Goal: Task Accomplishment & Management: Check status

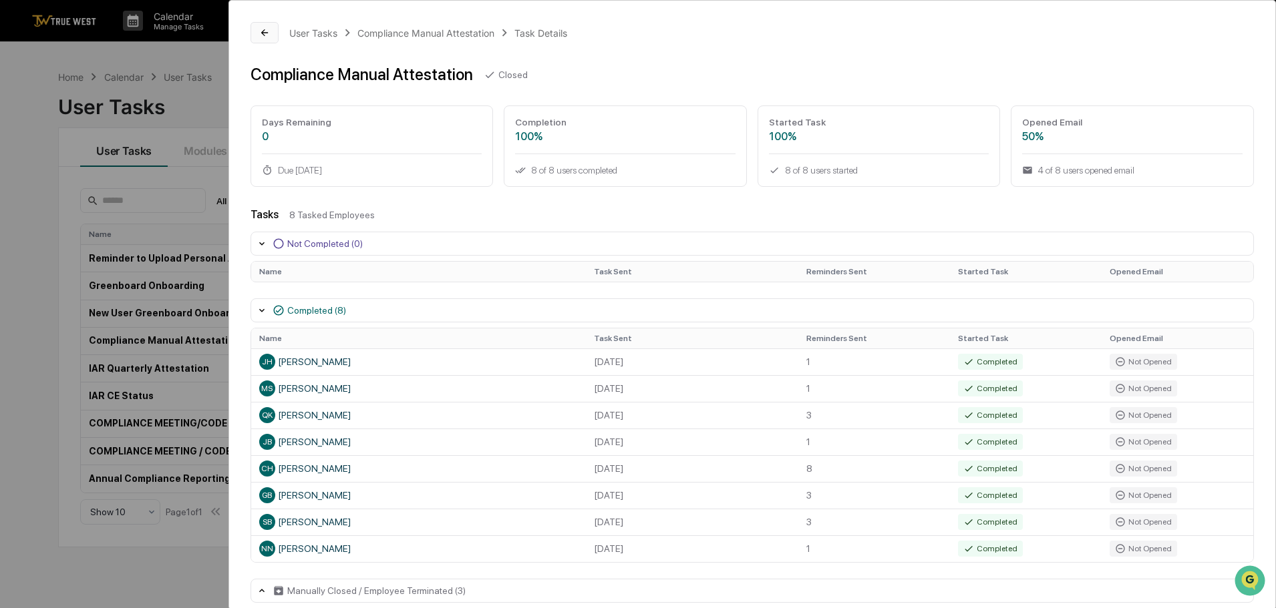
click at [258, 38] on button at bounding box center [264, 32] width 28 height 21
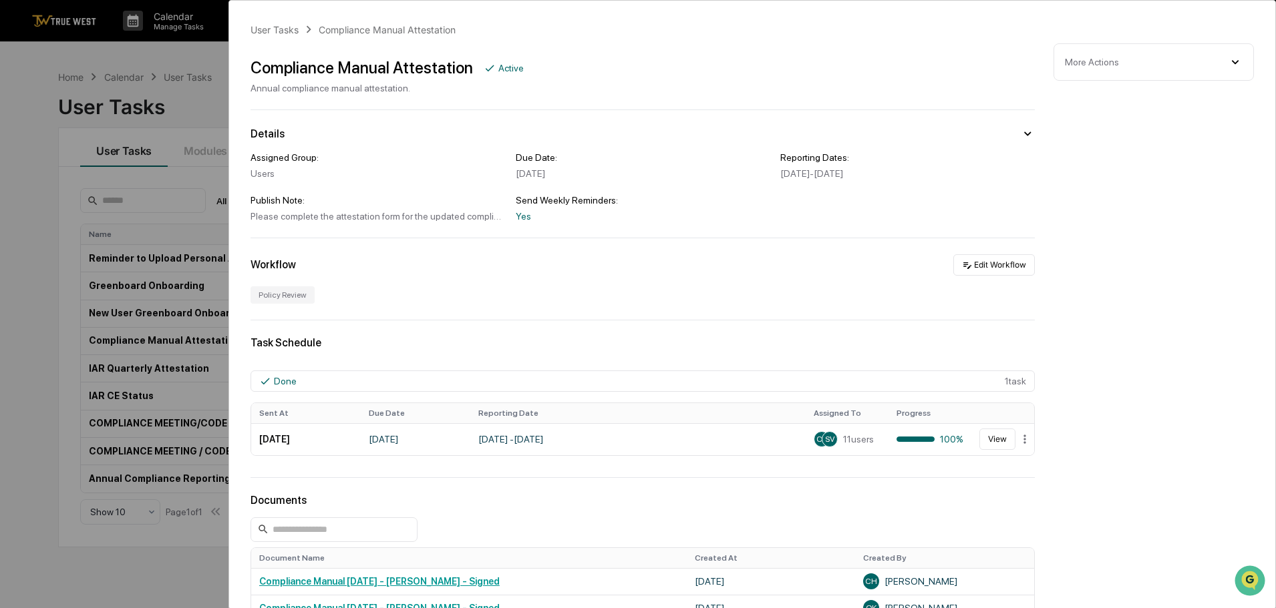
click at [144, 63] on div "User Tasks Compliance Manual Attestation Compliance Manual Attestation Active A…" at bounding box center [638, 304] width 1276 height 608
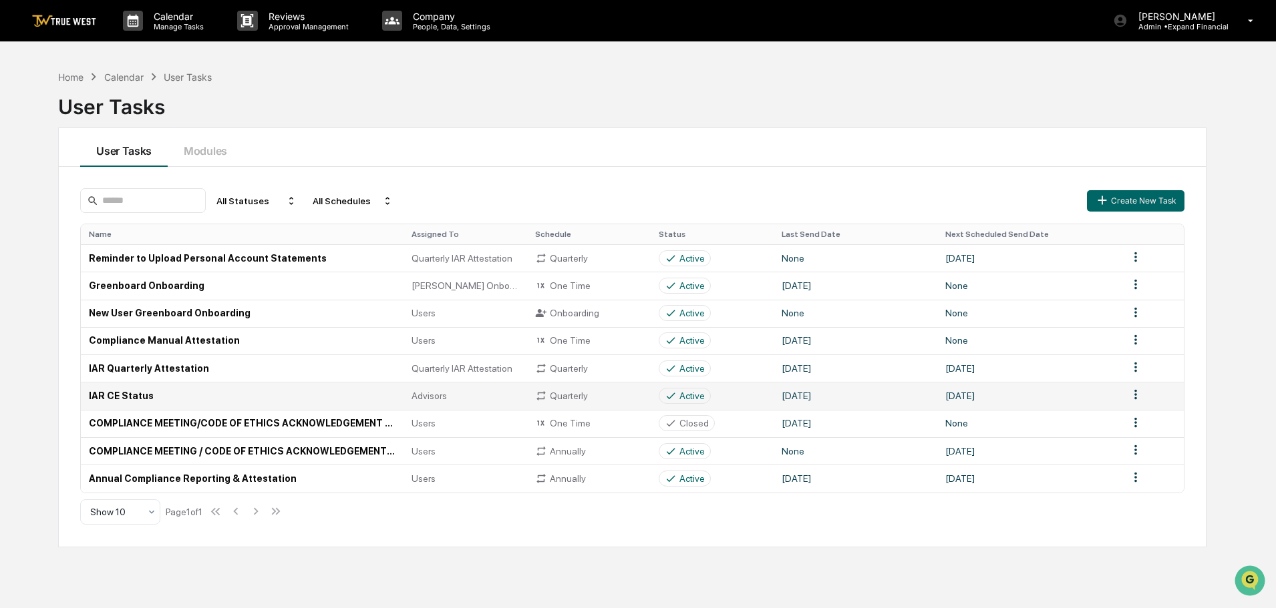
click at [131, 398] on td "IAR CE Status" at bounding box center [242, 395] width 323 height 27
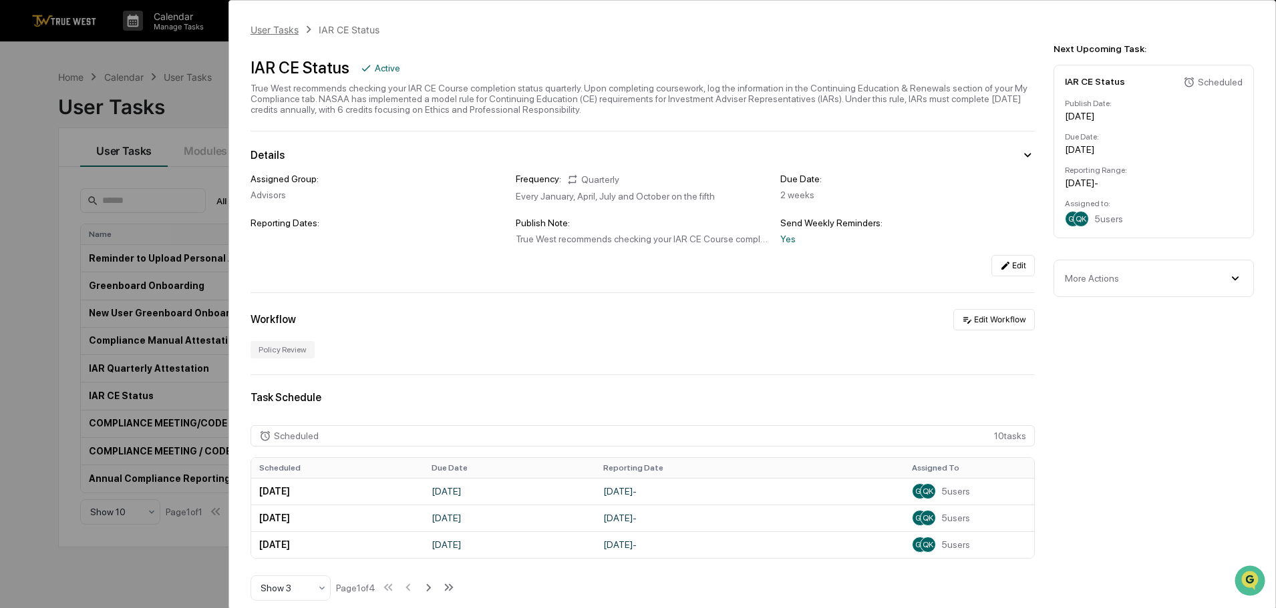
click at [269, 31] on div "User Tasks" at bounding box center [274, 29] width 48 height 11
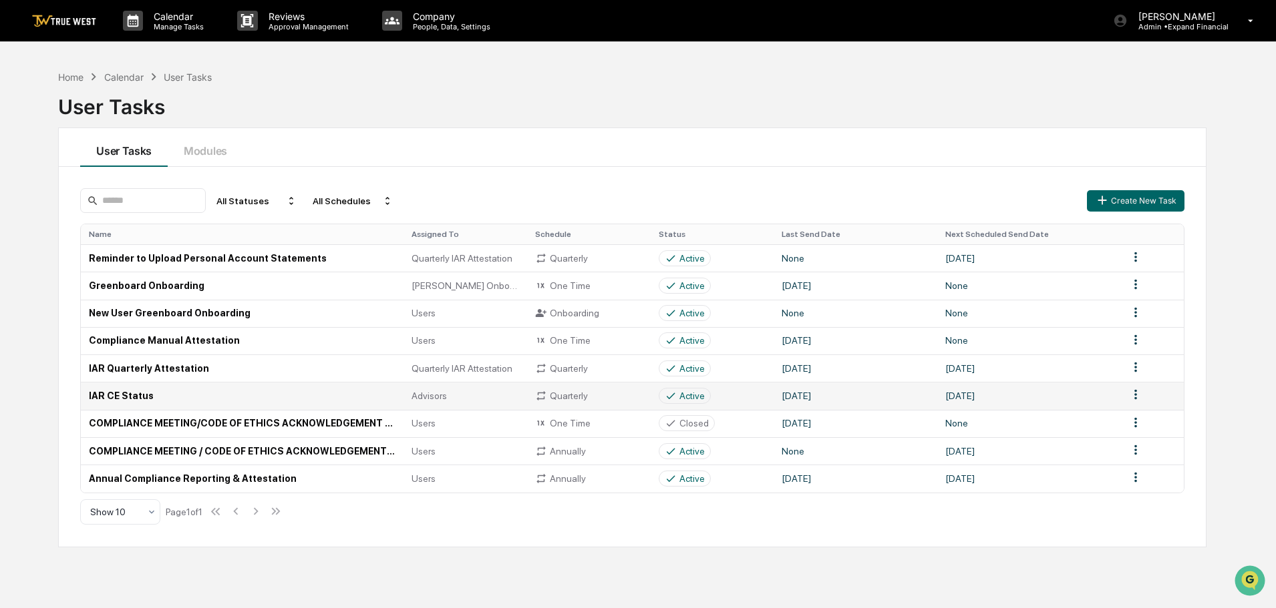
click at [120, 399] on td "IAR CE Status" at bounding box center [242, 395] width 323 height 27
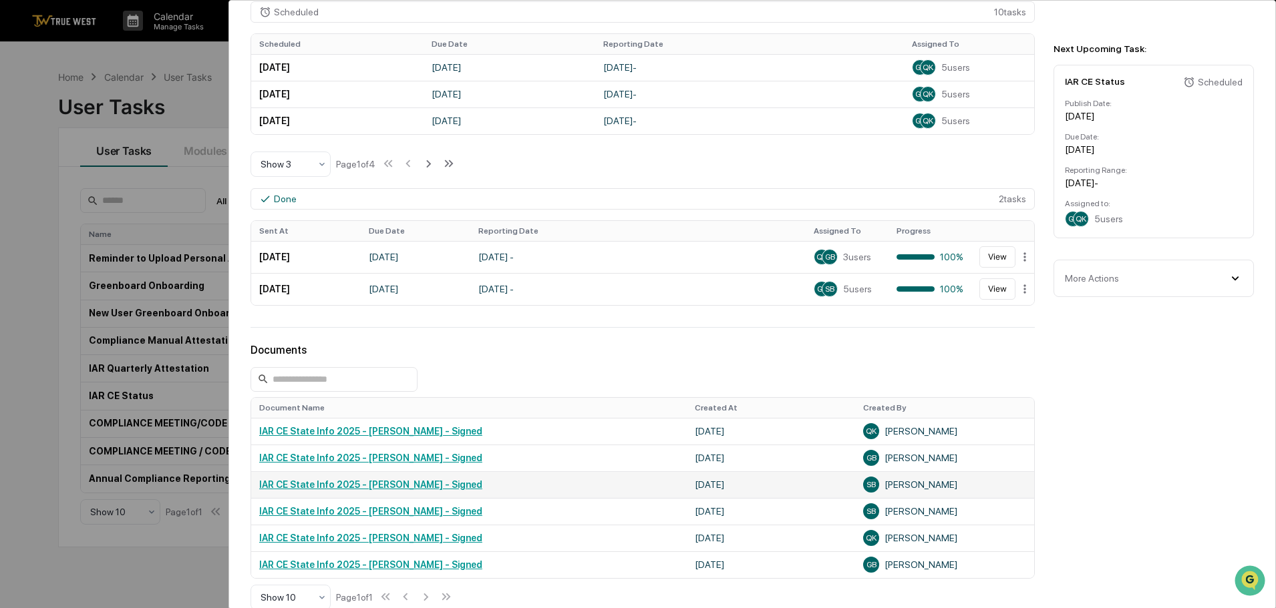
scroll to position [401, 0]
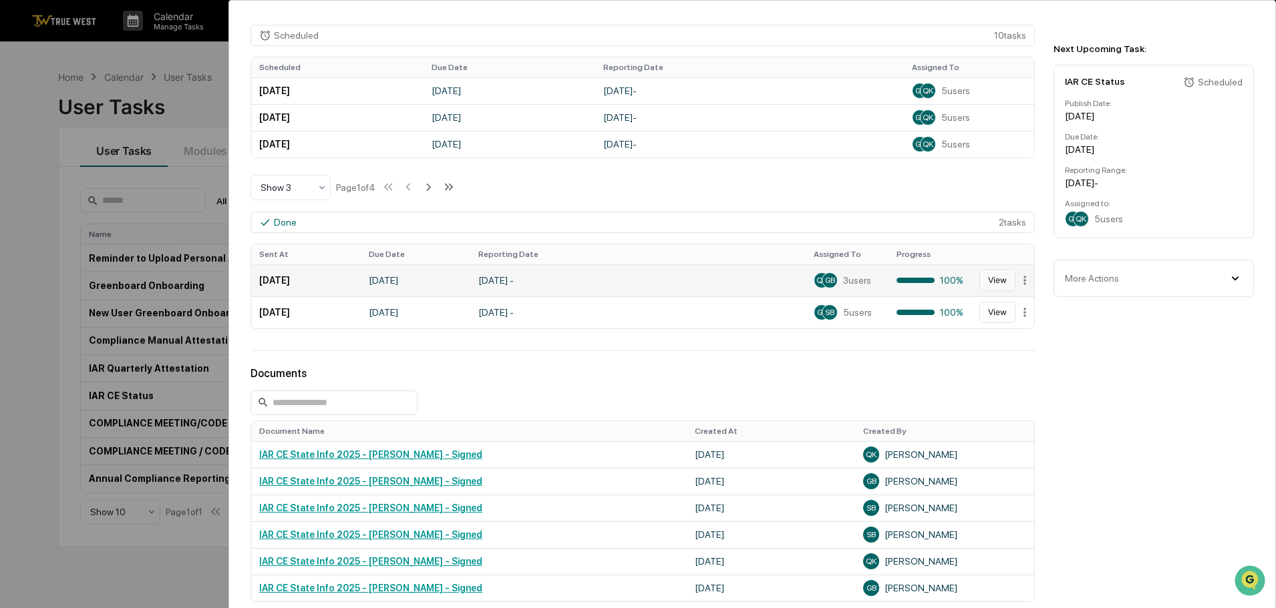
click at [989, 284] on button "View" at bounding box center [997, 280] width 36 height 21
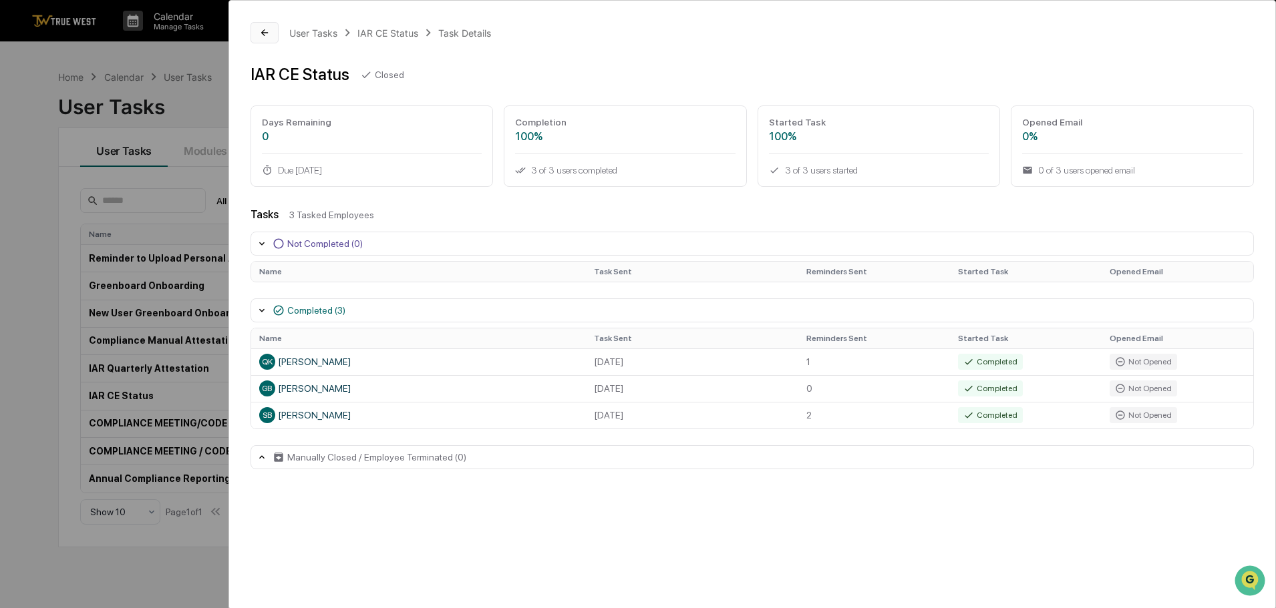
click at [268, 30] on icon at bounding box center [264, 32] width 11 height 11
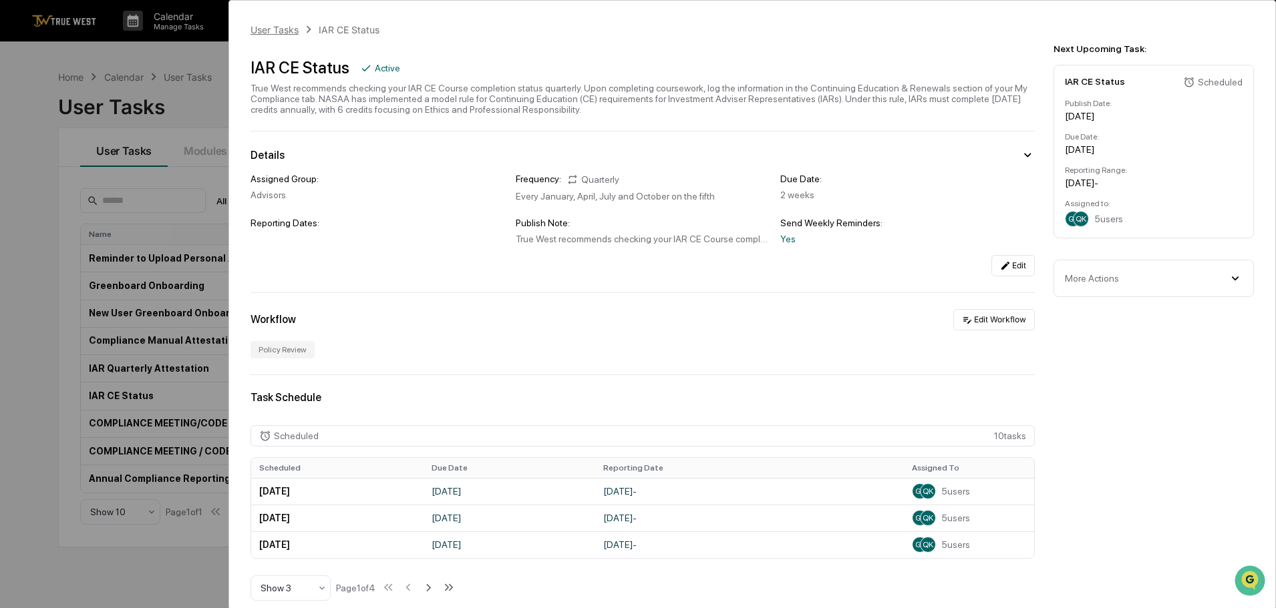
click at [285, 35] on div "User Tasks" at bounding box center [274, 29] width 48 height 11
